Goal: Information Seeking & Learning: Learn about a topic

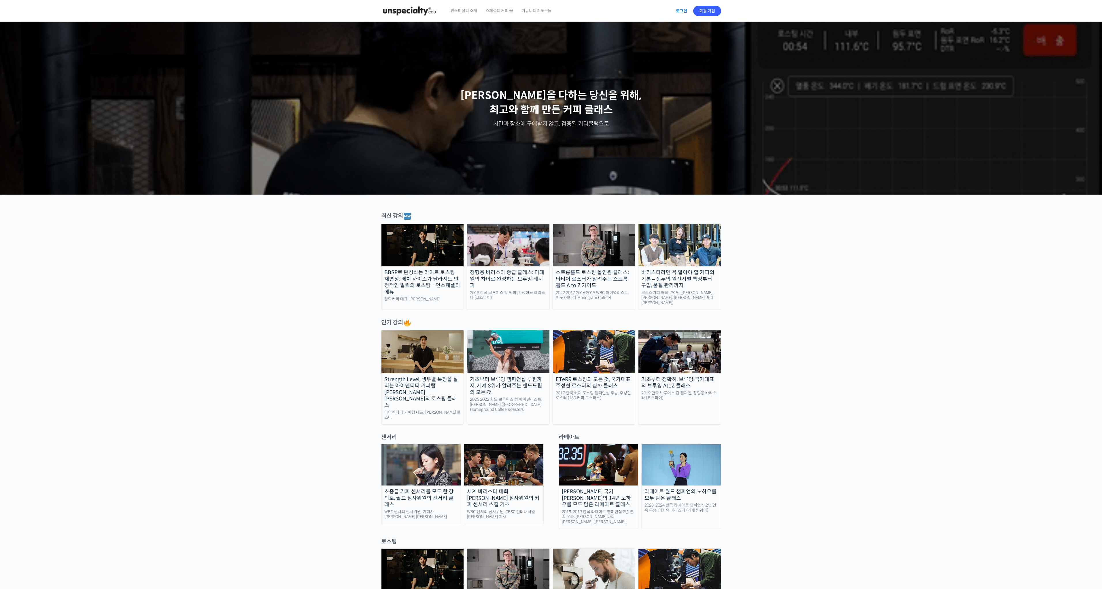
click at [683, 12] on link "로그인" at bounding box center [681, 10] width 18 height 13
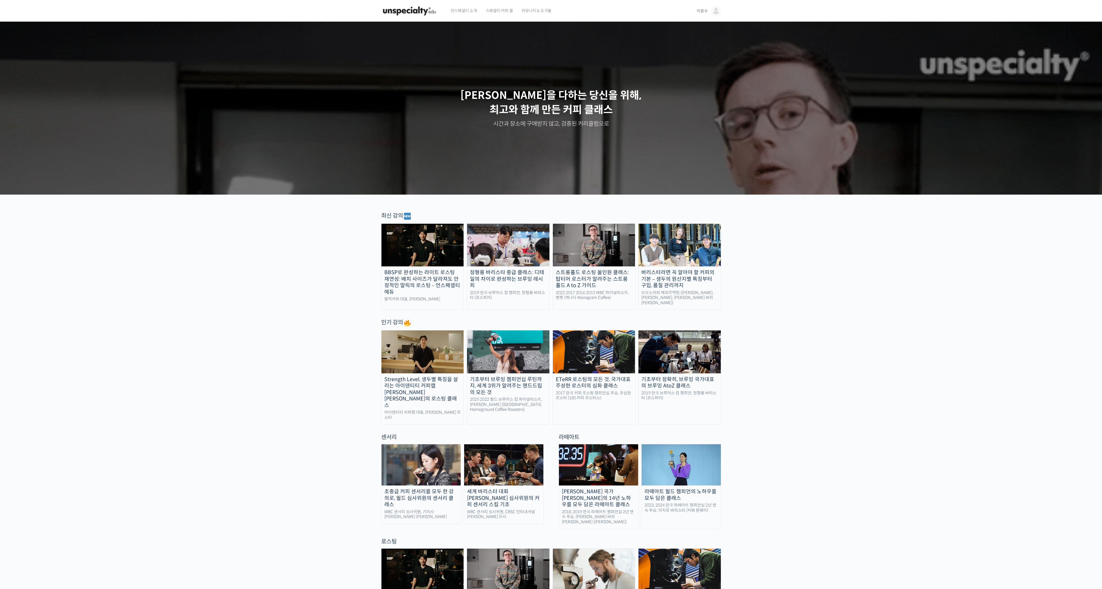
click at [698, 8] on span "이흥수" at bounding box center [702, 10] width 11 height 5
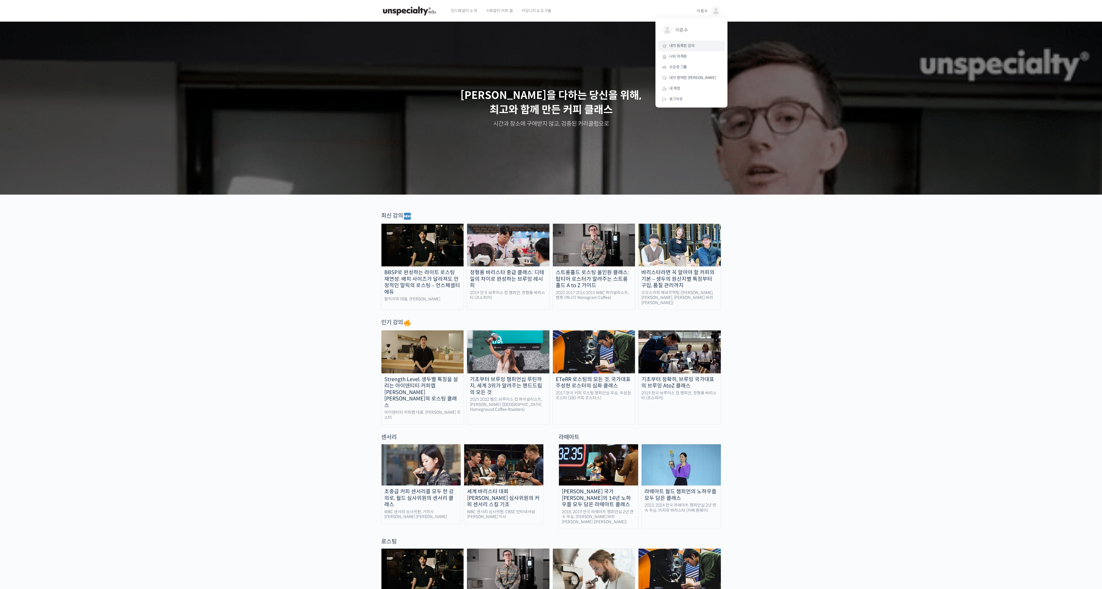
click at [689, 44] on span "내가 등록한 강의" at bounding box center [681, 45] width 25 height 5
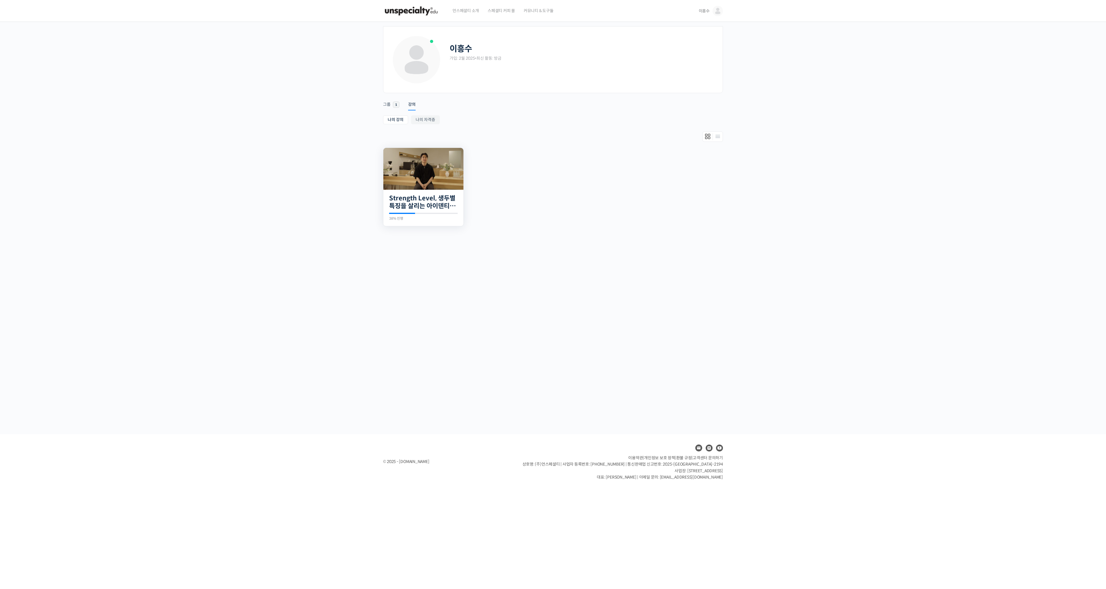
click at [436, 188] on img at bounding box center [423, 169] width 80 height 42
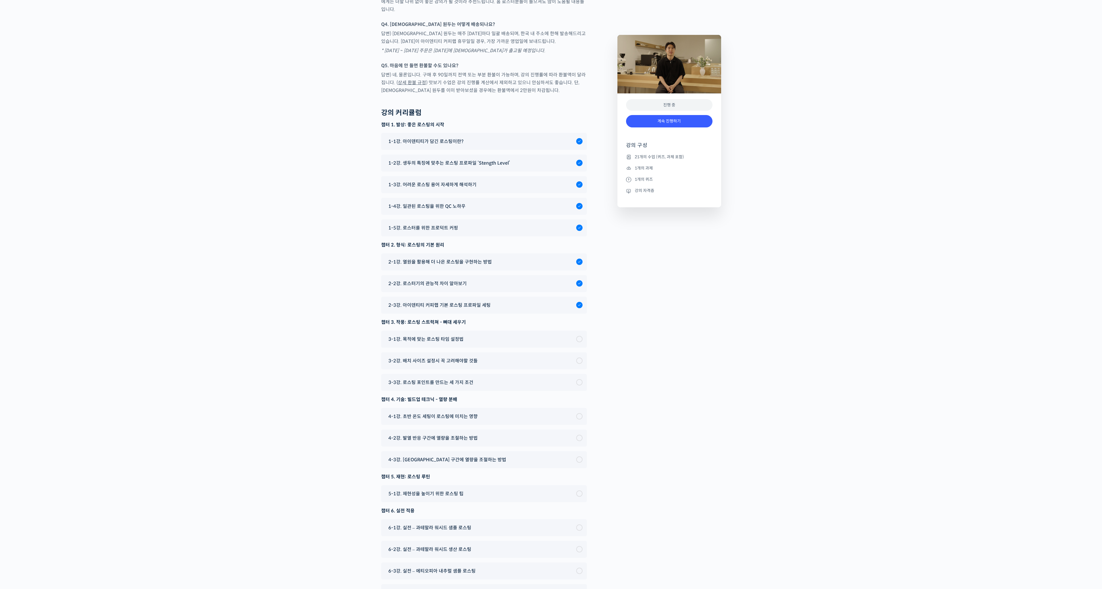
scroll to position [2903, 0]
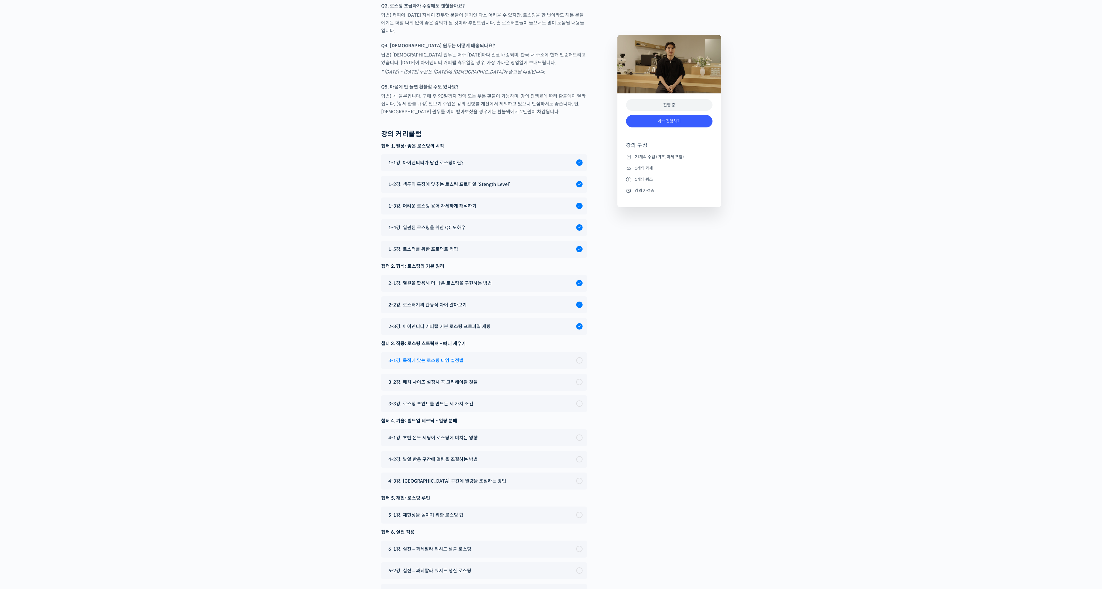
click at [439, 356] on span "3-1강. 목적에 맞는 로스팅 타임 설정법" at bounding box center [425, 360] width 75 height 8
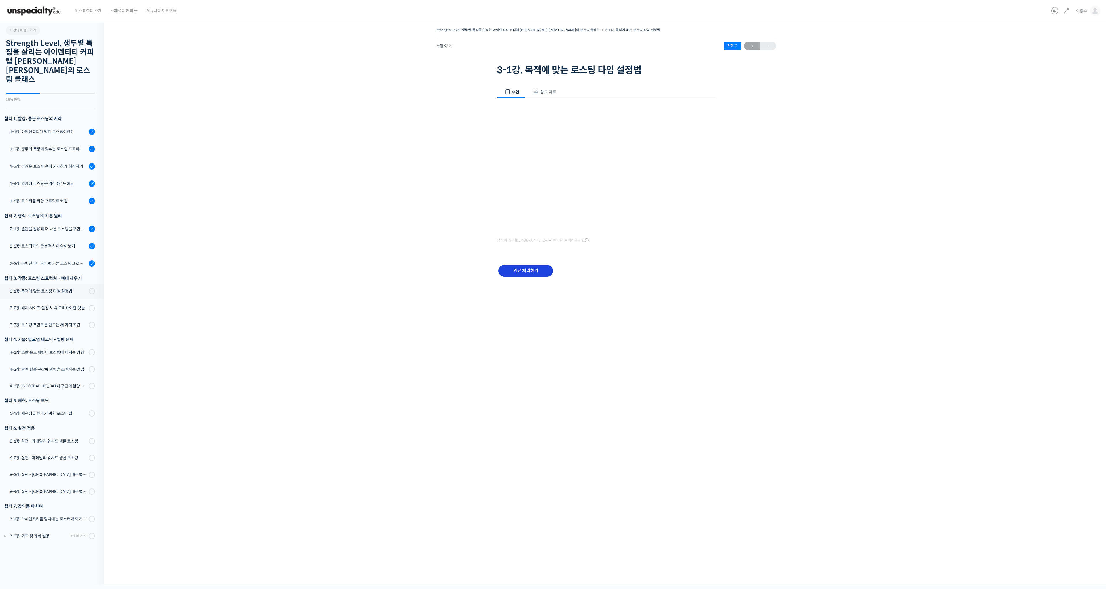
click at [525, 272] on input "완료 처리하기" at bounding box center [525, 271] width 55 height 12
click at [518, 265] on input "완료 처리하기" at bounding box center [525, 271] width 55 height 12
